Goal: Entertainment & Leisure: Consume media (video, audio)

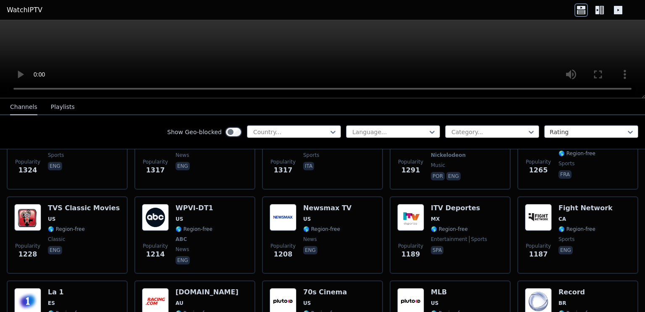
scroll to position [1050, 0]
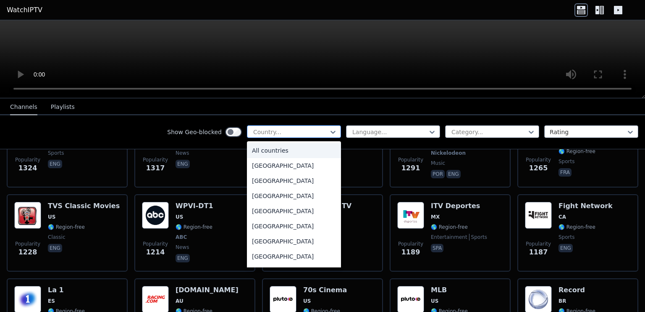
click at [329, 126] on div at bounding box center [333, 132] width 8 height 13
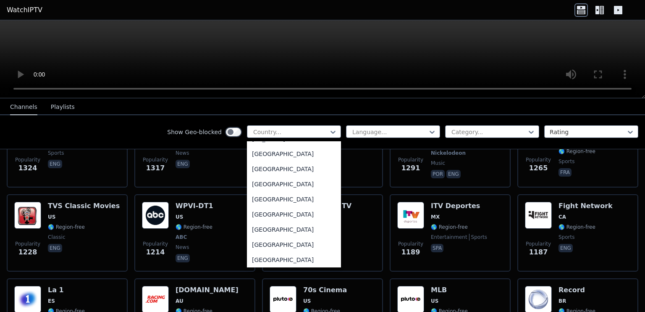
scroll to position [1302, 0]
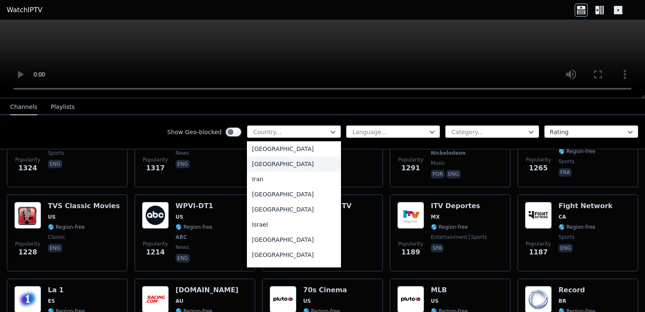
click at [282, 171] on div "[GEOGRAPHIC_DATA]" at bounding box center [294, 163] width 94 height 15
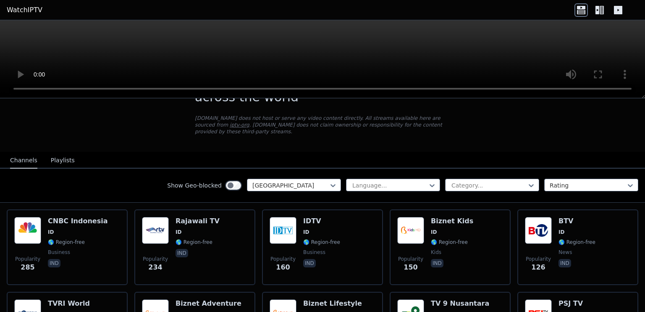
scroll to position [42, 0]
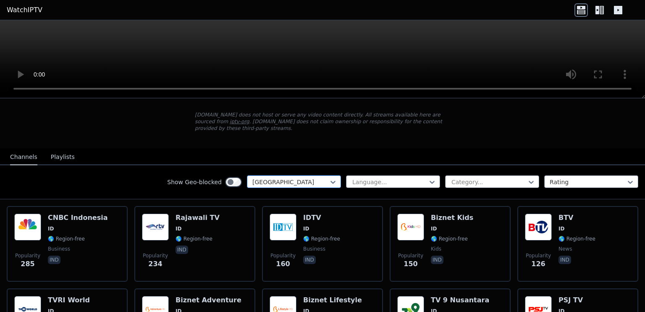
click at [317, 178] on div at bounding box center [290, 182] width 76 height 8
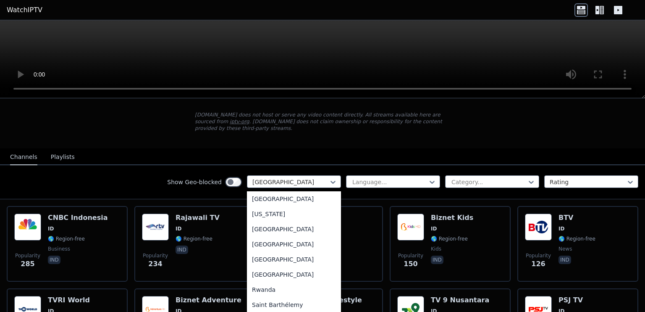
scroll to position [2437, 0]
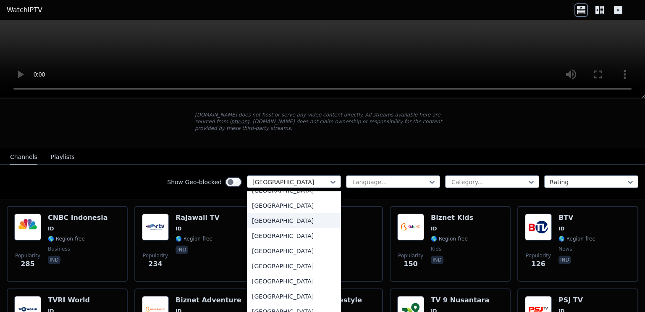
click at [301, 215] on div "[GEOGRAPHIC_DATA]" at bounding box center [294, 220] width 94 height 15
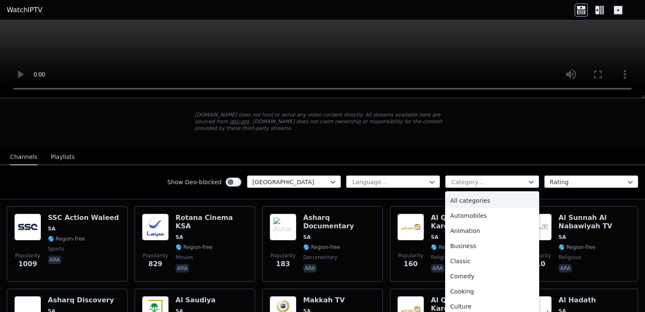
click at [507, 178] on div at bounding box center [488, 182] width 76 height 8
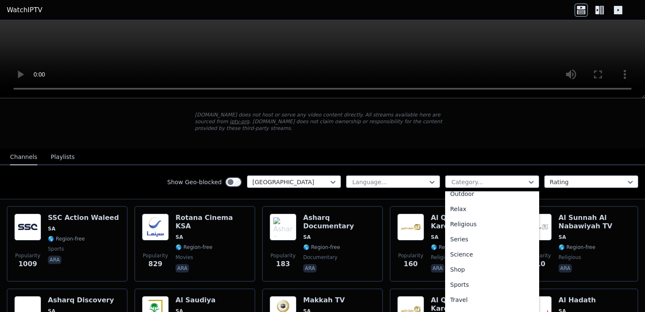
scroll to position [285, 0]
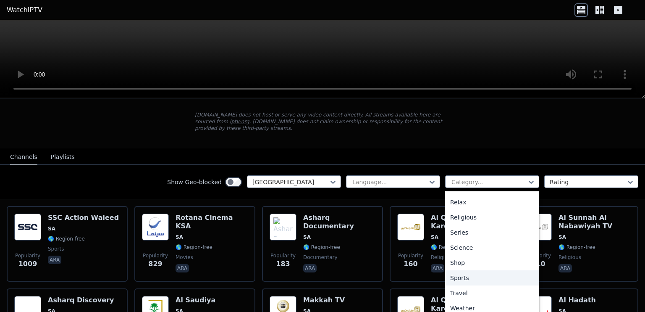
click at [447, 270] on div "Sports" at bounding box center [492, 277] width 94 height 15
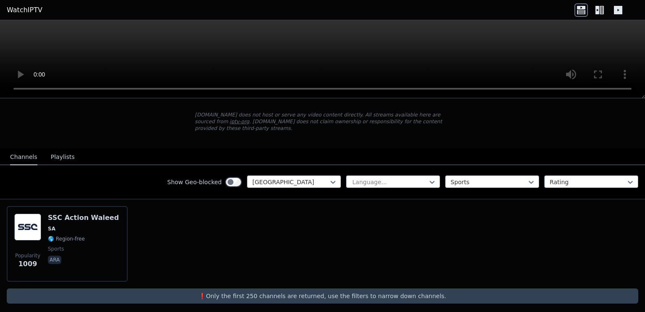
scroll to position [39, 0]
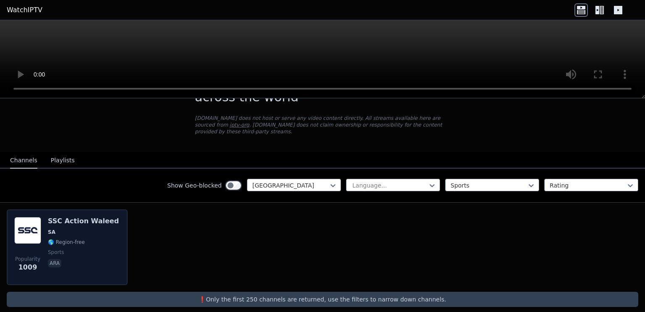
click at [107, 233] on div "Popularity 1009 SSC Action Waleed SA 🌎 Region-free sports ara" at bounding box center [67, 247] width 106 height 60
click at [65, 218] on div "SSC Action Waleed SA 🌎 Region-free sports ara" at bounding box center [83, 247] width 71 height 60
click at [58, 217] on h6 "SSC Action Waleed" at bounding box center [83, 221] width 71 height 8
click at [38, 223] on img at bounding box center [27, 230] width 27 height 27
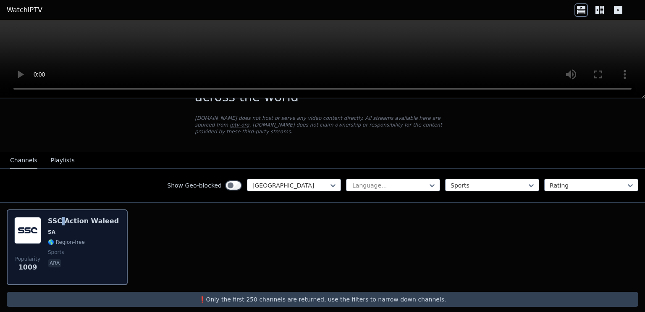
click at [38, 223] on img at bounding box center [27, 230] width 27 height 27
click at [102, 228] on div "SSC Action Waleed SA 🌎 Region-free sports ara" at bounding box center [83, 247] width 71 height 60
click at [76, 218] on div "SSC Action Waleed SA 🌎 Region-free sports ara" at bounding box center [83, 247] width 71 height 60
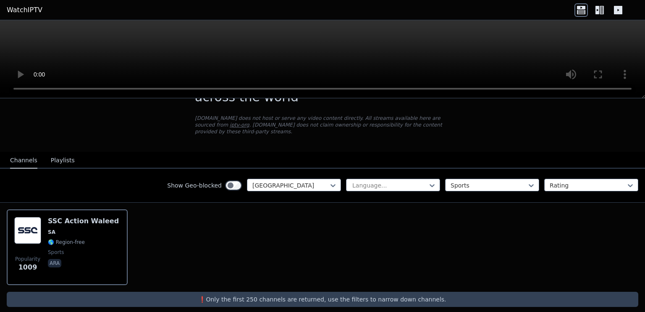
click at [445, 141] on div "WatchIPTV - Free IPTV streams from across the world [DOMAIN_NAME] does not host…" at bounding box center [322, 106] width 282 height 91
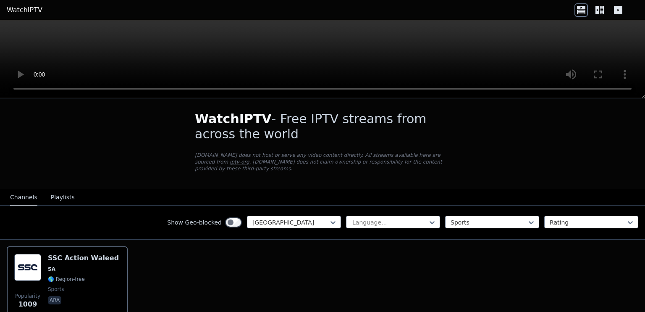
scroll to position [0, 0]
